Goal: Task Accomplishment & Management: Manage account settings

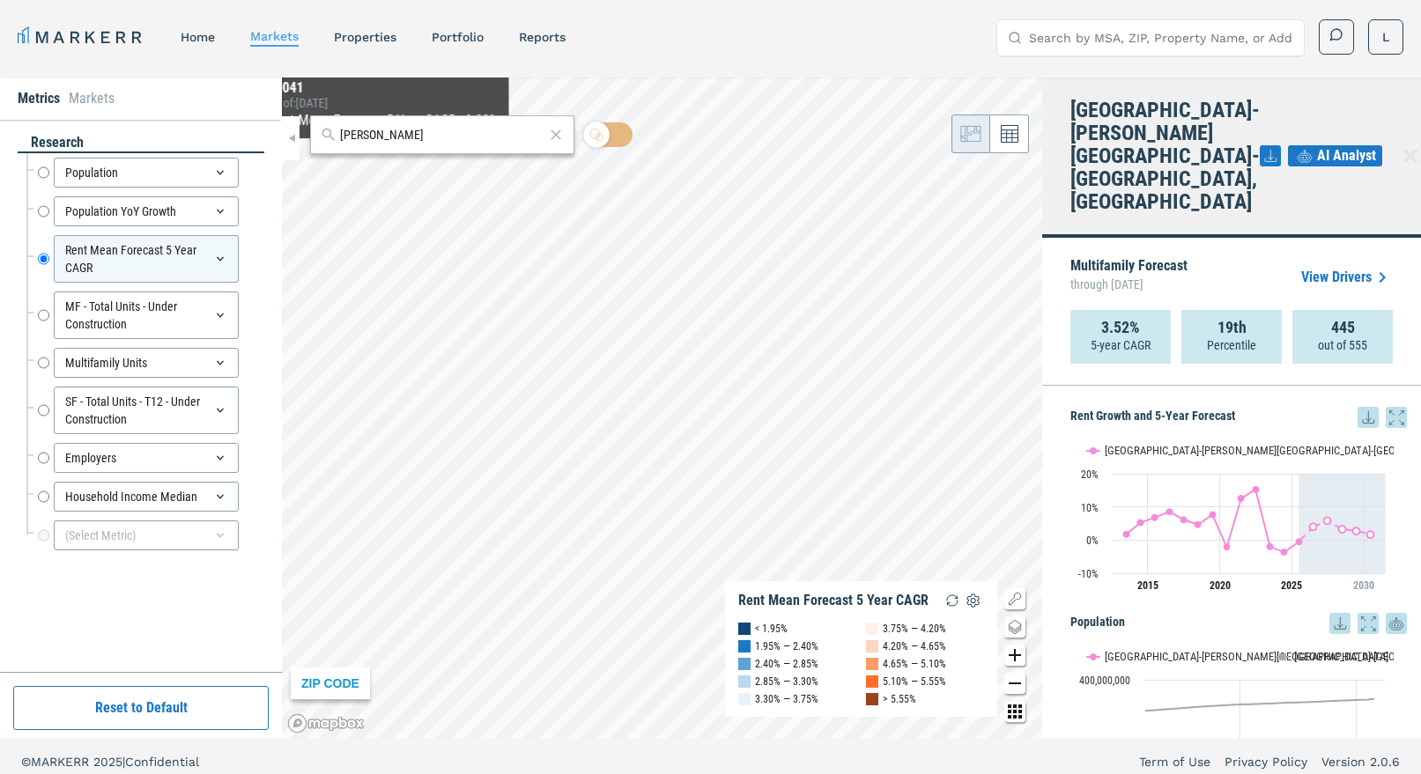
click at [396, 130] on input "[PERSON_NAME]" at bounding box center [442, 135] width 204 height 19
paste input "11833 Westwood Bouleva"
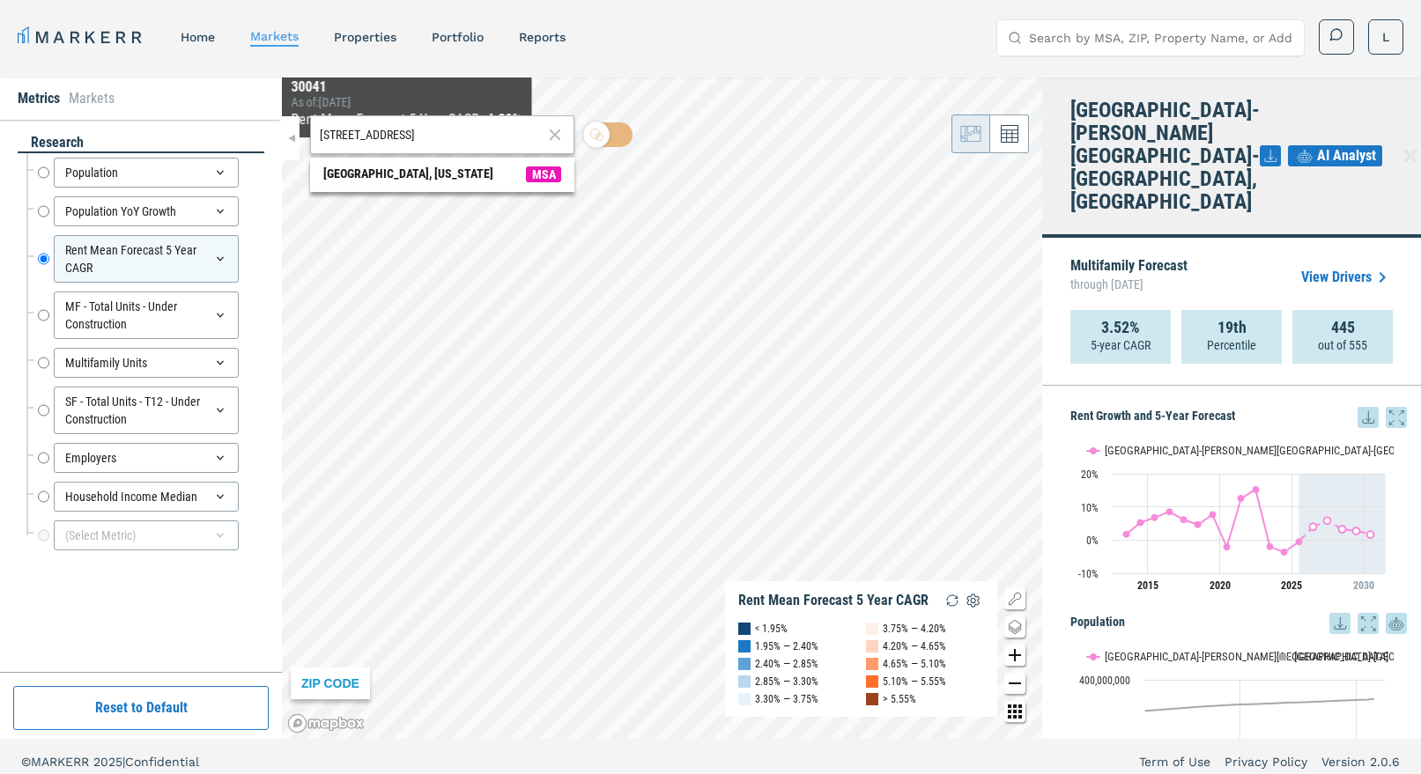
drag, startPoint x: 483, startPoint y: 133, endPoint x: 211, endPoint y: 141, distance: 272.4
click at [211, 141] on div "Metrics Markets research Population Population Population YoY Growth Population…" at bounding box center [710, 409] width 1421 height 662
type input "[STREET_ADDRESS]"
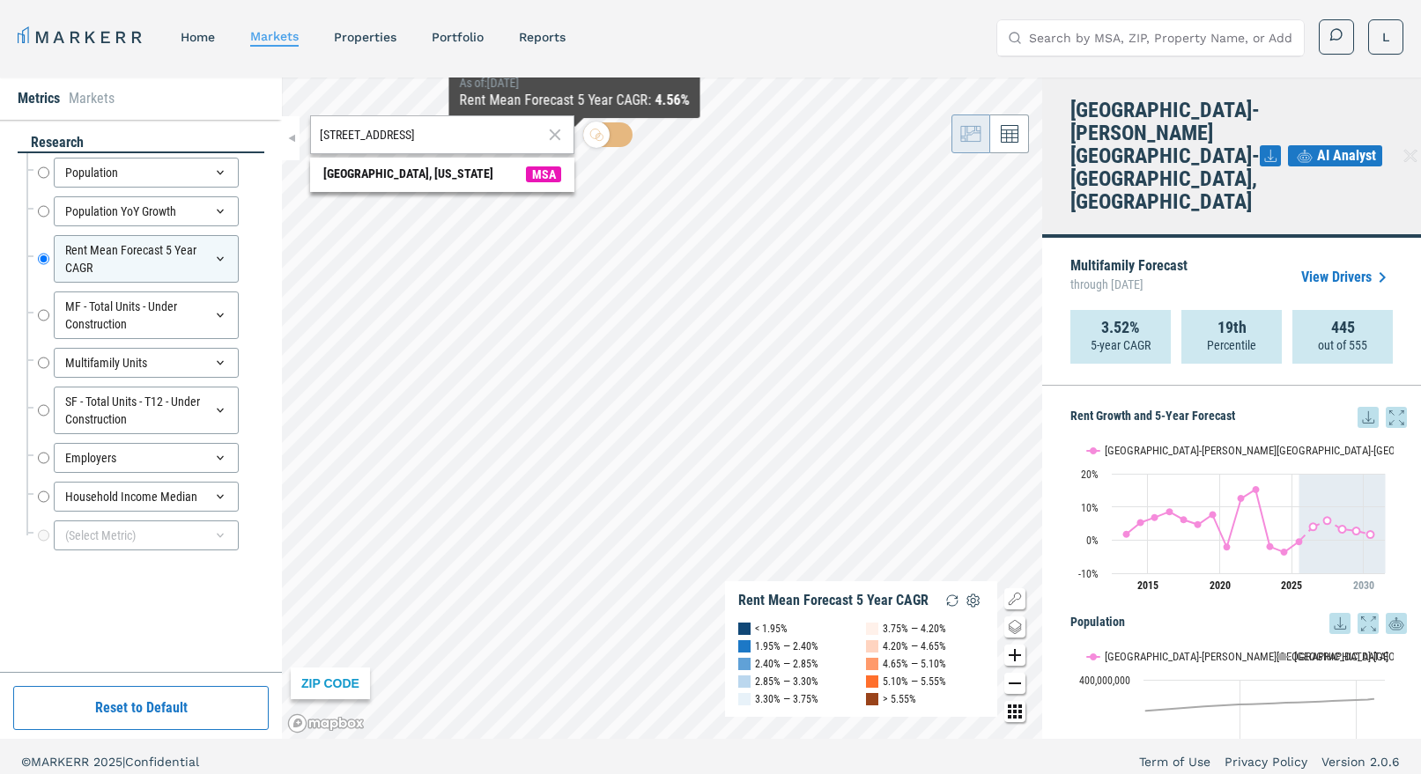
click at [554, 137] on icon at bounding box center [554, 134] width 19 height 21
click at [469, 137] on input "text" at bounding box center [453, 135] width 223 height 19
paste input "32821"
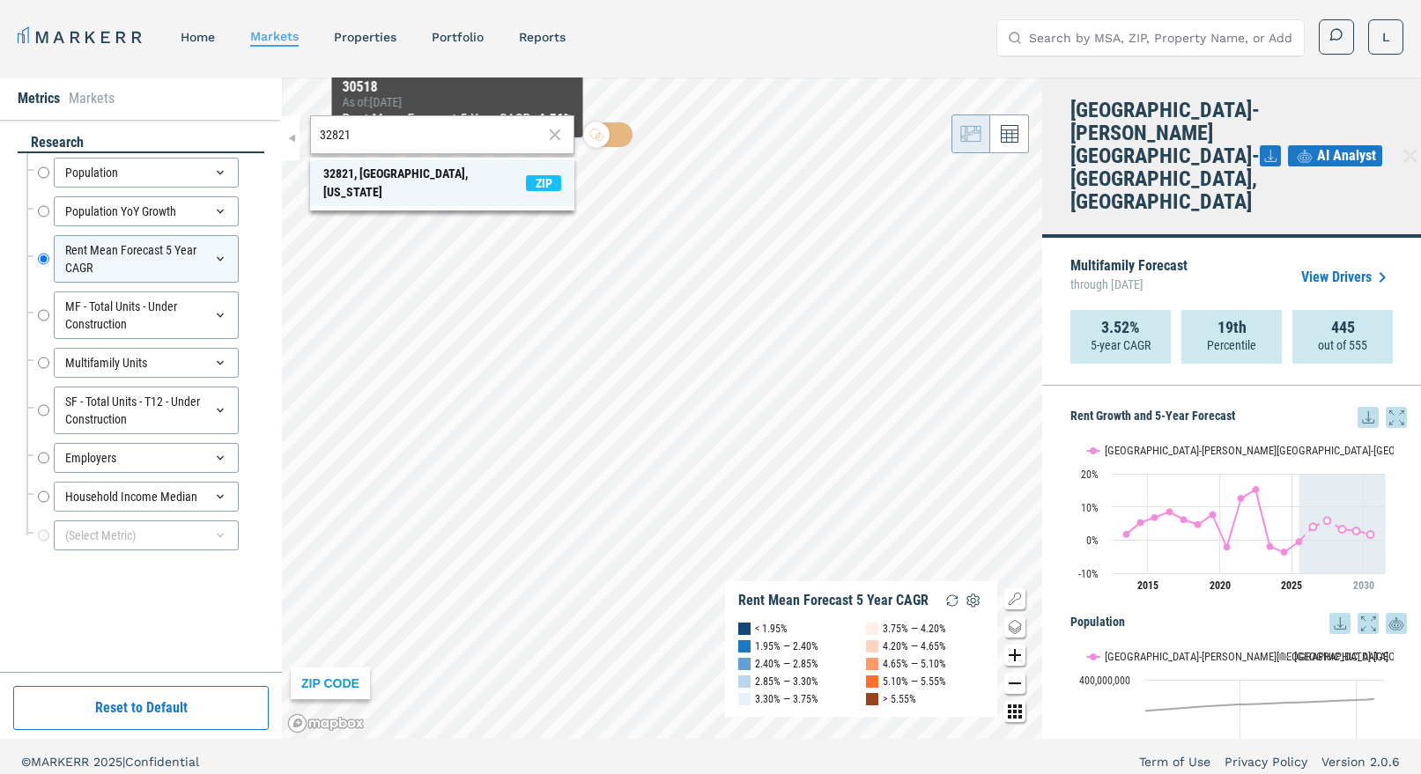
type input "32821"
click at [448, 171] on span "32821, [GEOGRAPHIC_DATA], [US_STATE] ZIP" at bounding box center [442, 183] width 264 height 46
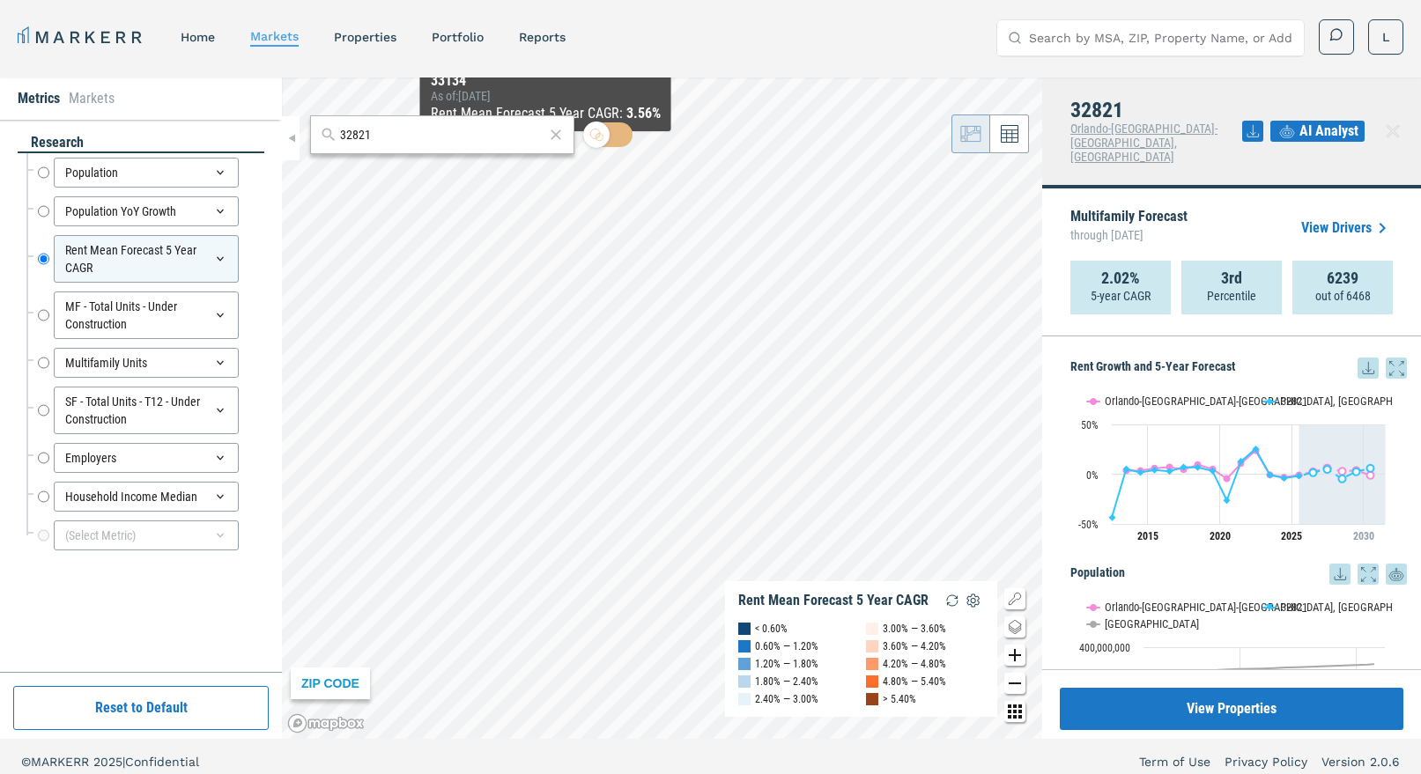
click at [545, 150] on div "32821 ZIP CODE Rent Mean Forecast 5 Year CAGR < 0.60% 0.60% — 1.20% 1.20% — 1.8…" at bounding box center [662, 409] width 760 height 662
